Goal: Task Accomplishment & Management: Use online tool/utility

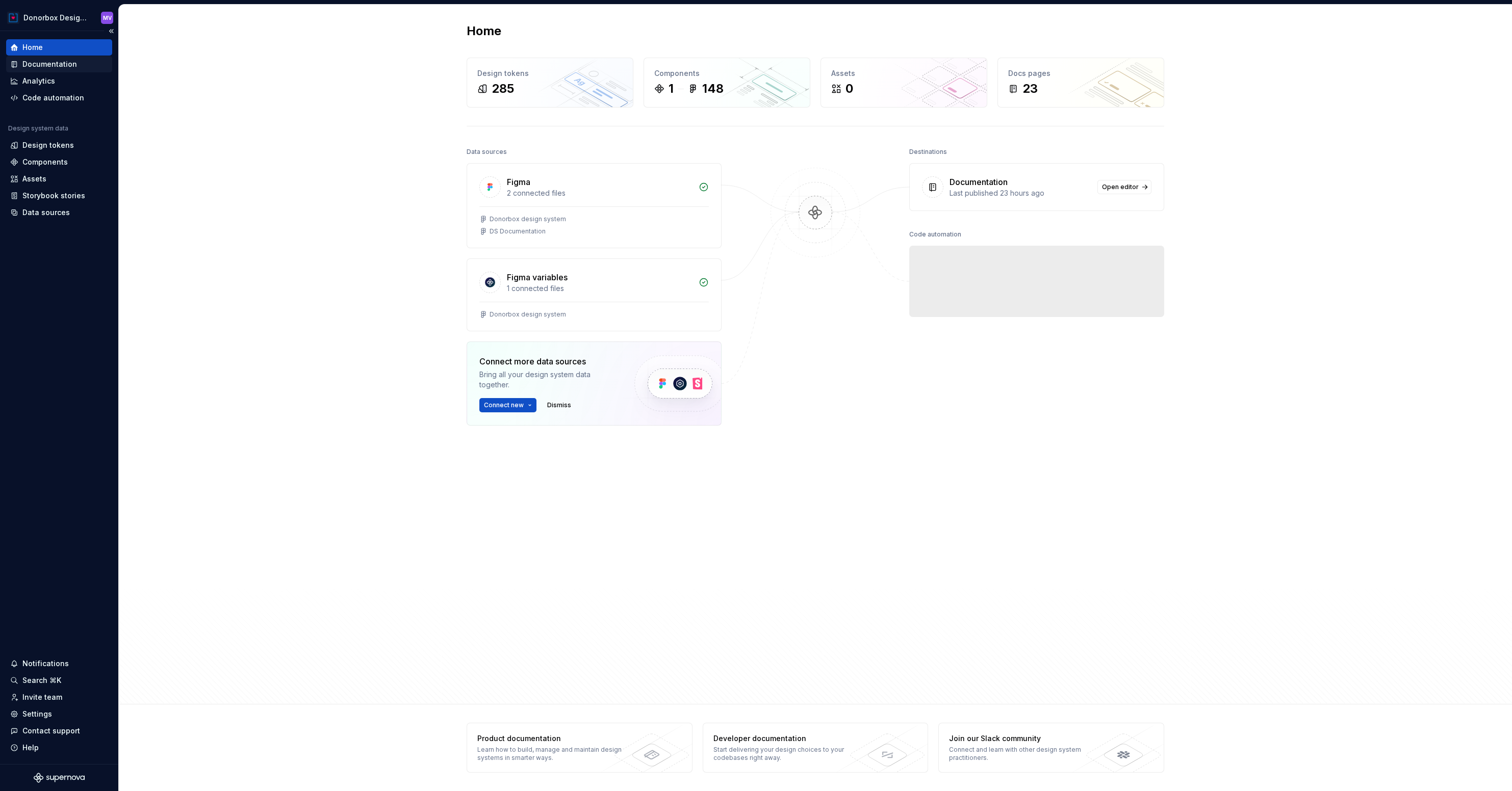
click at [41, 61] on div "Documentation" at bounding box center [50, 64] width 54 height 10
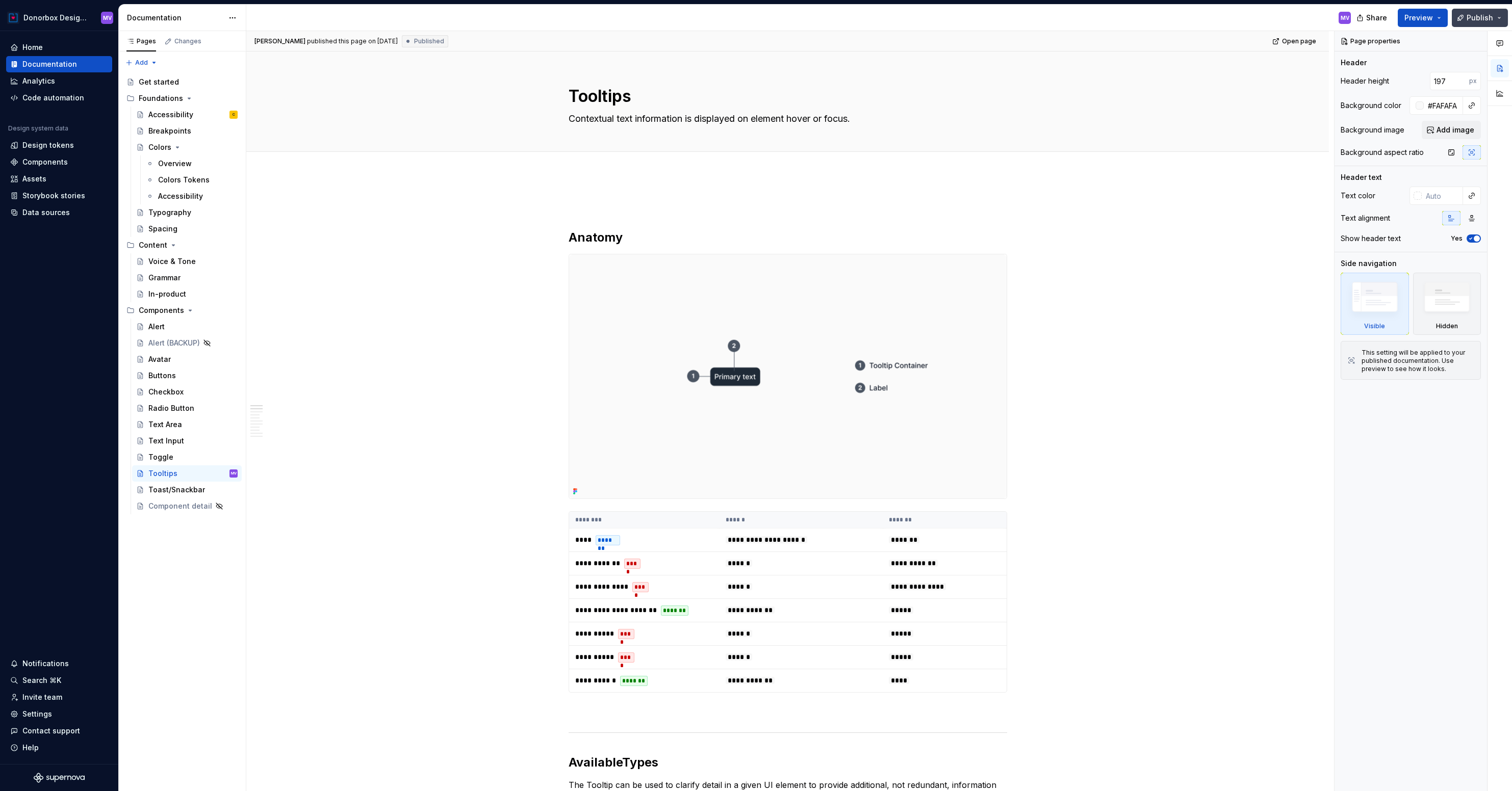
click at [1487, 15] on span "Publish" at bounding box center [1479, 18] width 26 height 10
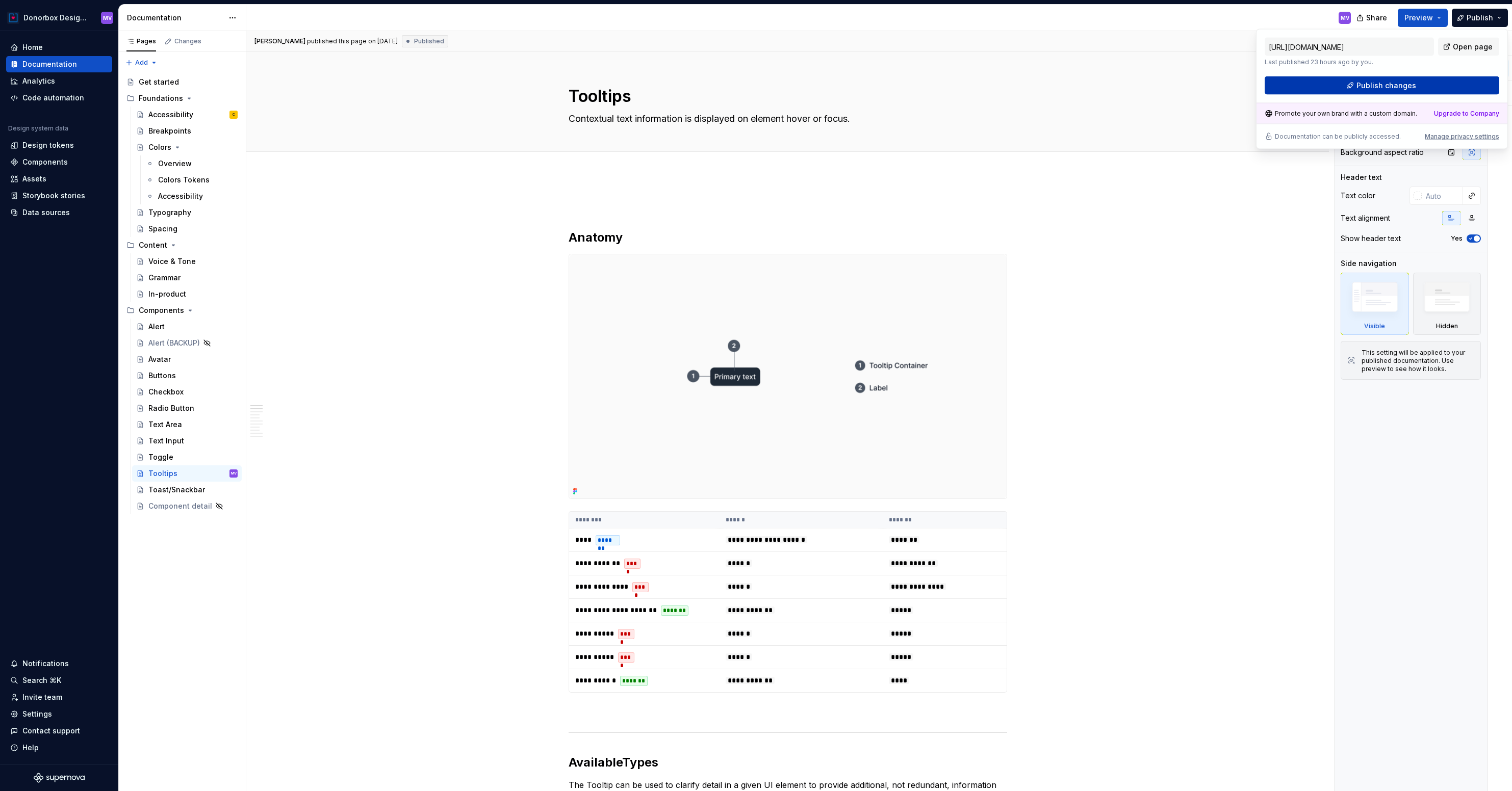
click at [1392, 84] on span "Publish changes" at bounding box center [1386, 86] width 59 height 10
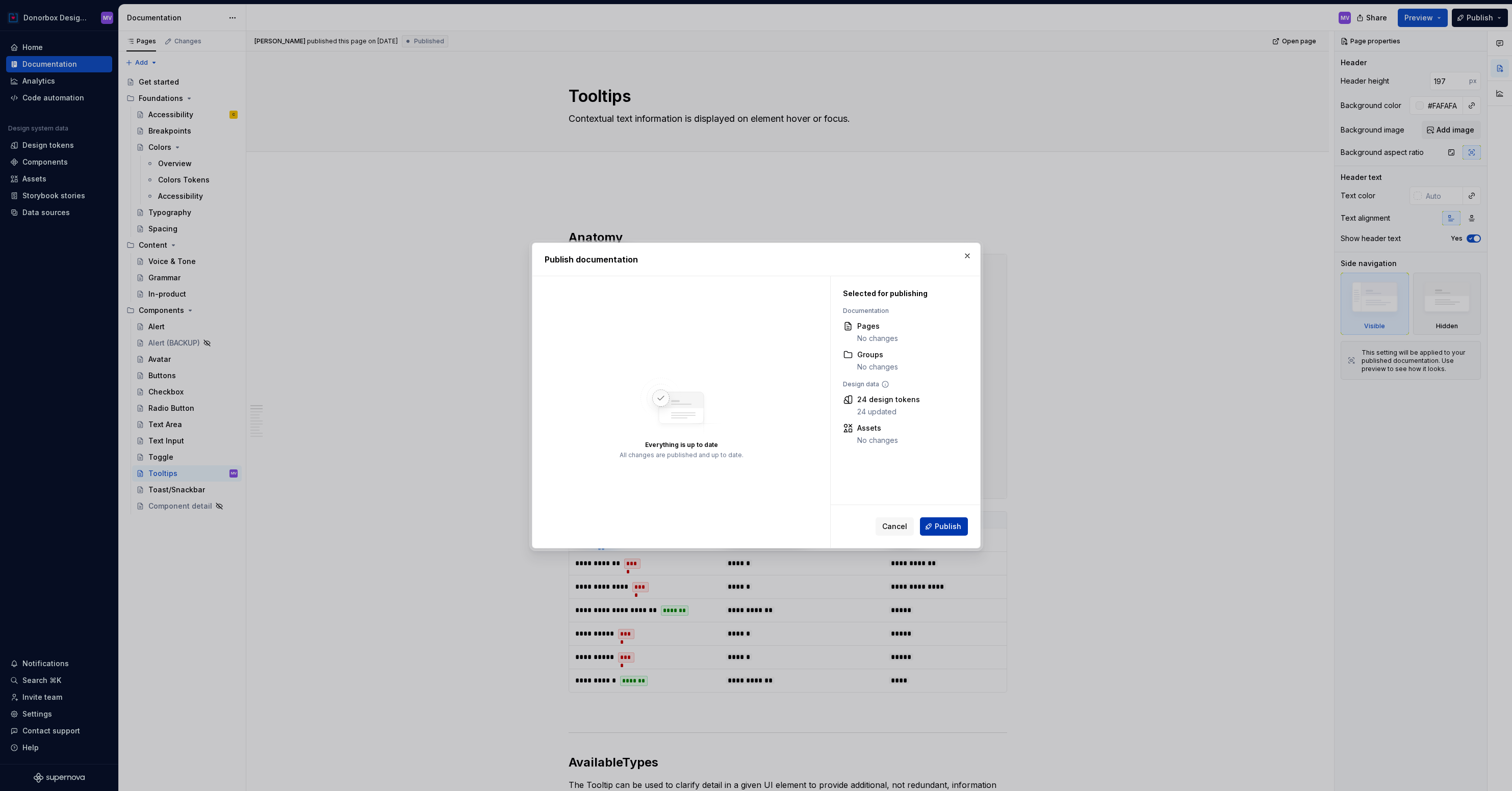
click at [955, 527] on span "Publish" at bounding box center [948, 526] width 26 height 10
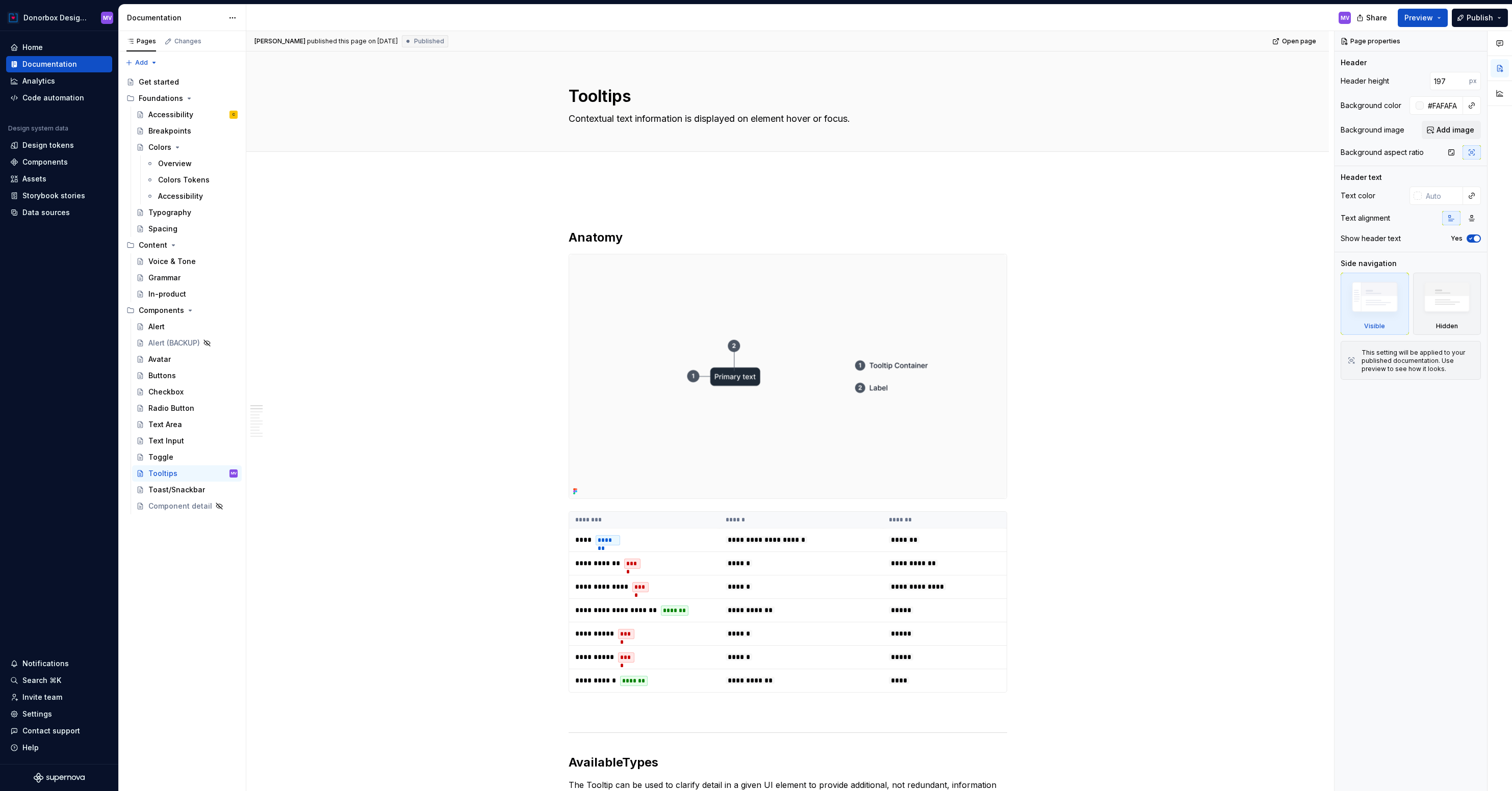
type textarea "*"
